Goal: Information Seeking & Learning: Learn about a topic

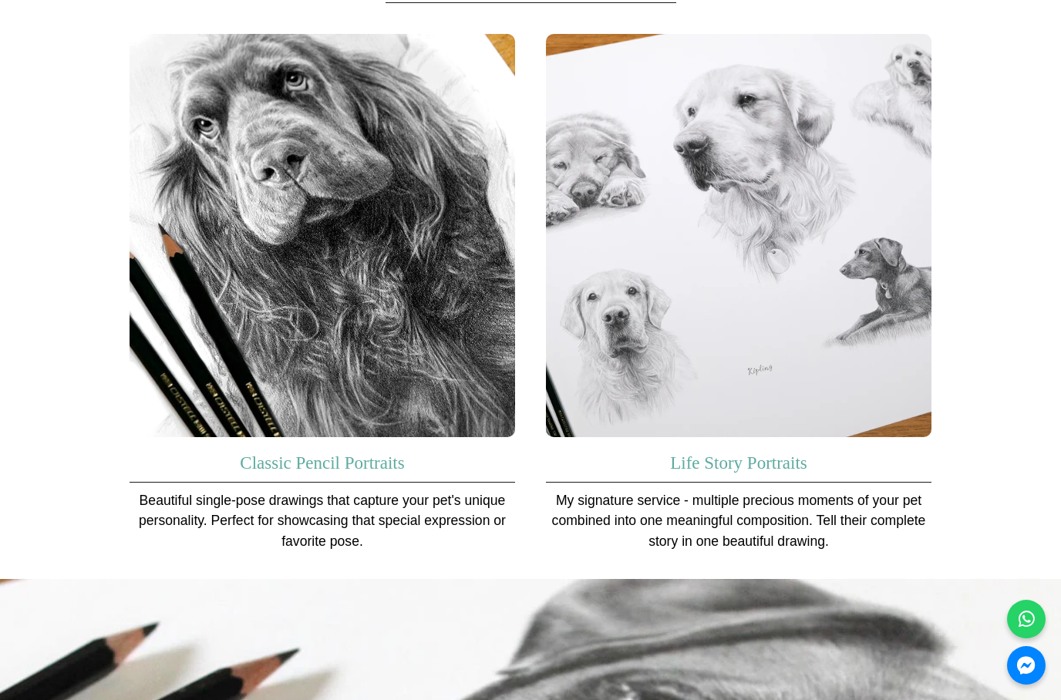
scroll to position [1022, 0]
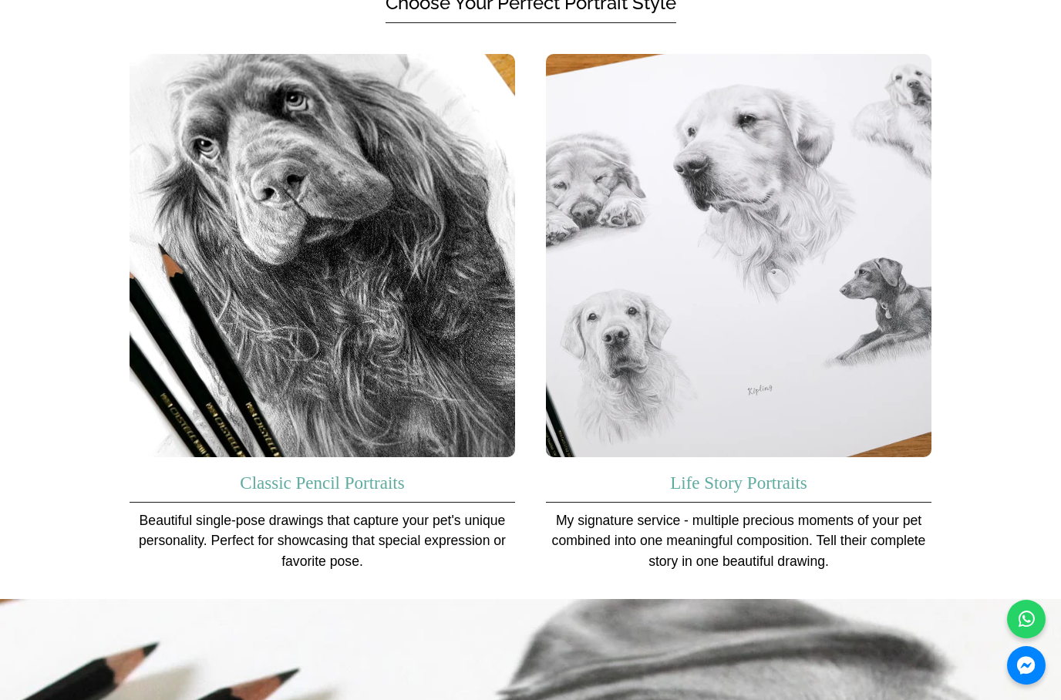
click at [805, 425] on img at bounding box center [738, 256] width 385 height 404
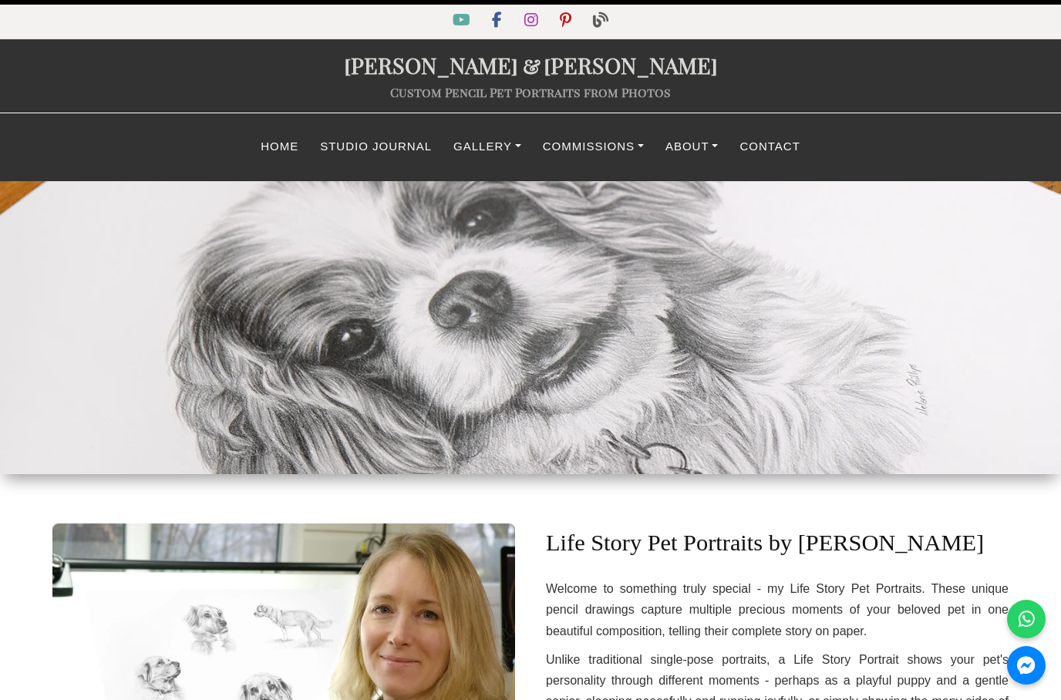
click at [770, 394] on div at bounding box center [530, 327] width 1061 height 293
click at [594, 143] on link "Commissions" at bounding box center [593, 147] width 123 height 30
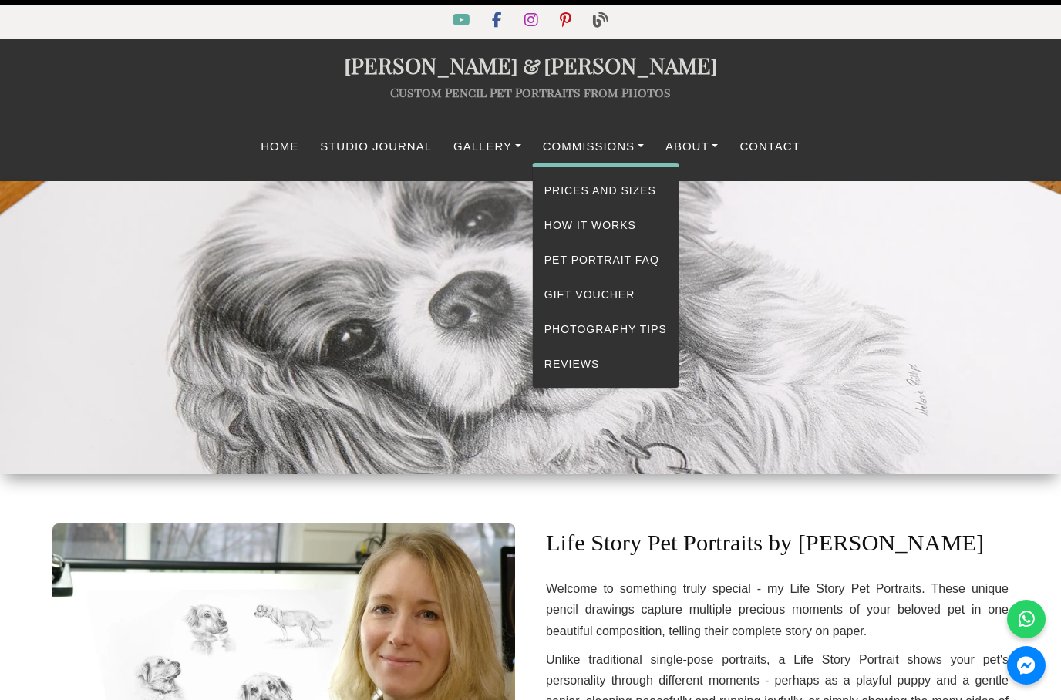
click at [637, 187] on link "Prices and Sizes" at bounding box center [606, 190] width 146 height 35
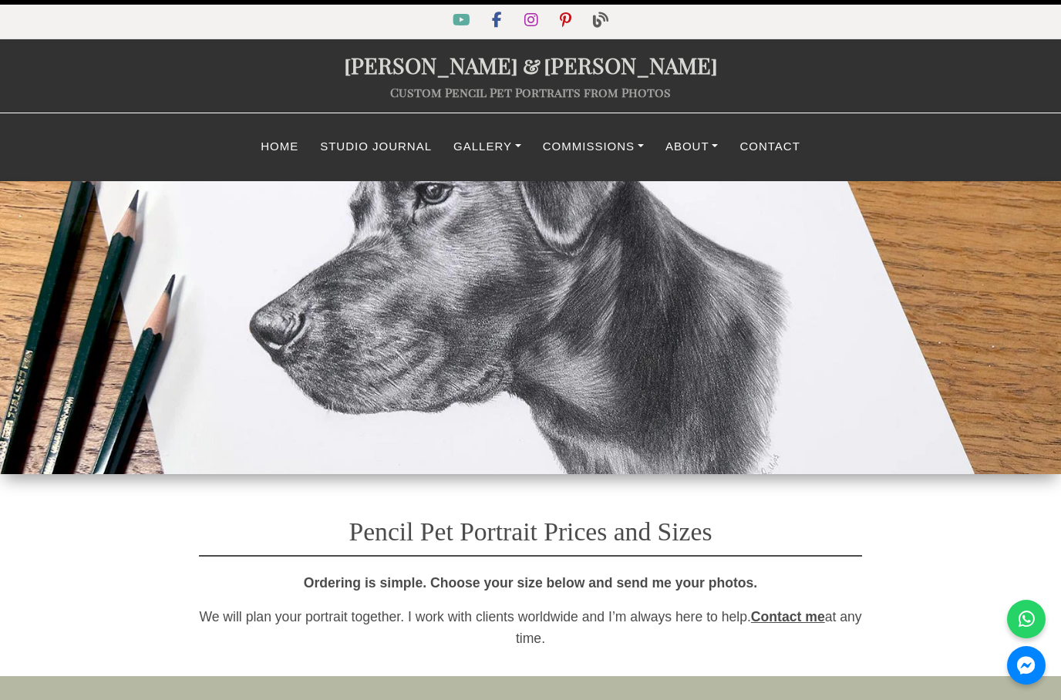
select select "GBP"
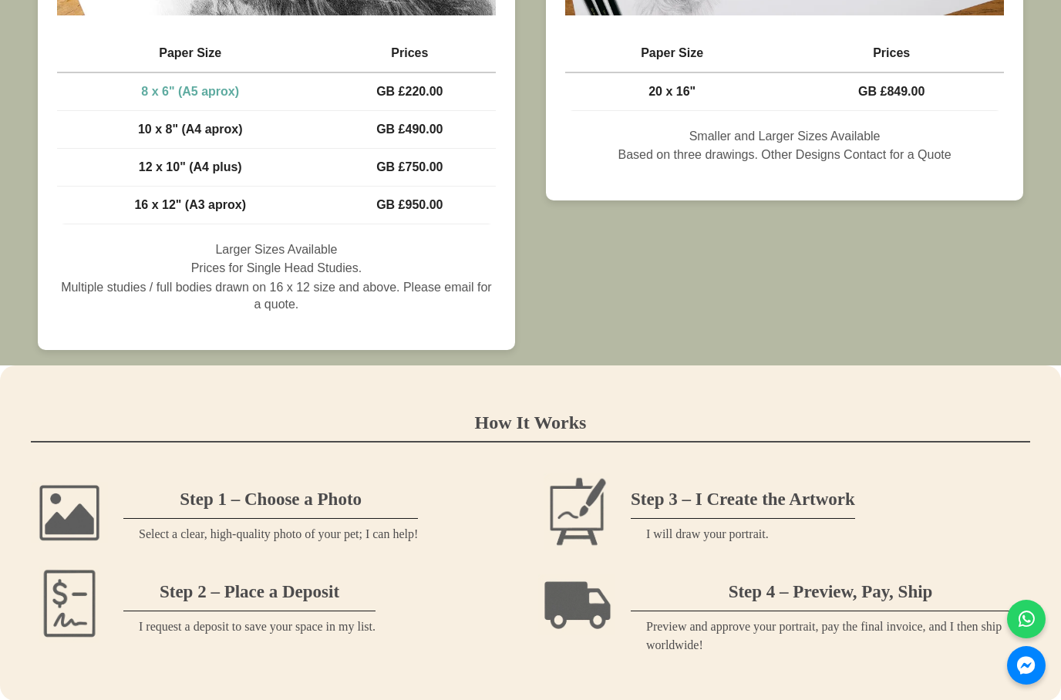
scroll to position [1162, 0]
